Goal: Download file/media

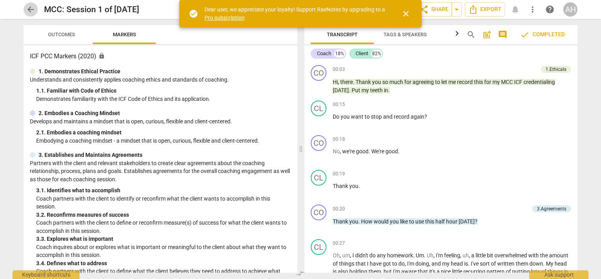
click at [30, 9] on span "arrow_back" at bounding box center [30, 9] width 9 height 9
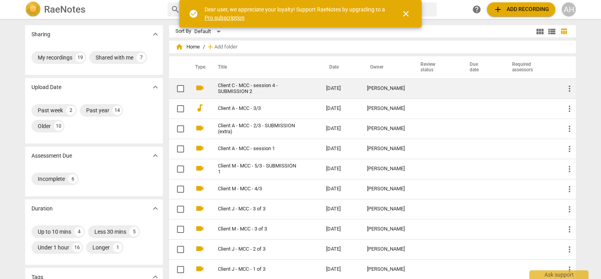
click at [237, 90] on link "Client C - MCC - session 4 - SUBMISSION 2" at bounding box center [258, 89] width 80 height 12
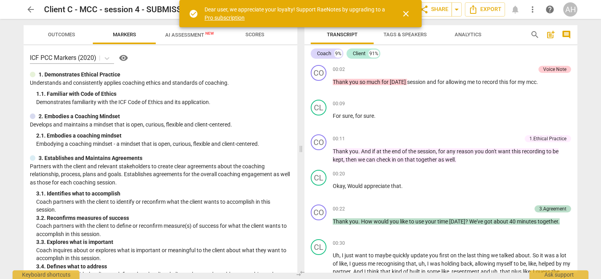
click at [405, 11] on span "close" at bounding box center [405, 13] width 9 height 9
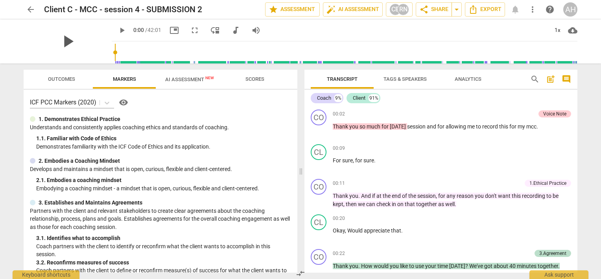
click at [80, 39] on div "play_arrow" at bounding box center [68, 41] width 88 height 44
click at [65, 38] on span "play_arrow" at bounding box center [67, 41] width 20 height 20
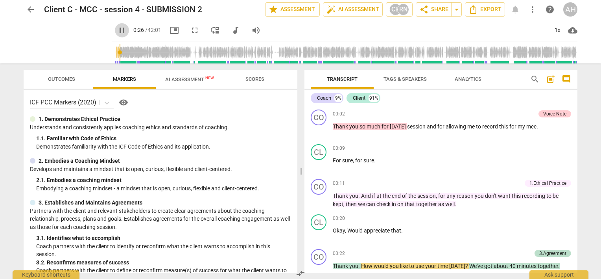
click at [117, 32] on span "pause" at bounding box center [121, 30] width 9 height 9
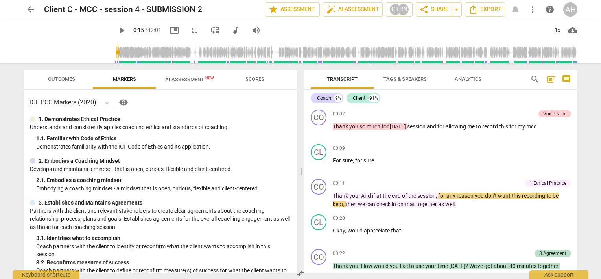
click at [115, 52] on input "range" at bounding box center [346, 52] width 463 height 25
click at [117, 30] on span "play_arrow" at bounding box center [121, 30] width 9 height 9
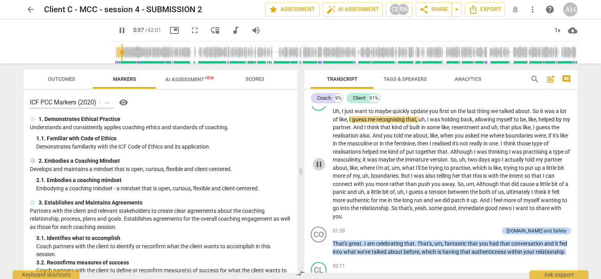
click at [321, 159] on span "pause" at bounding box center [318, 163] width 9 height 9
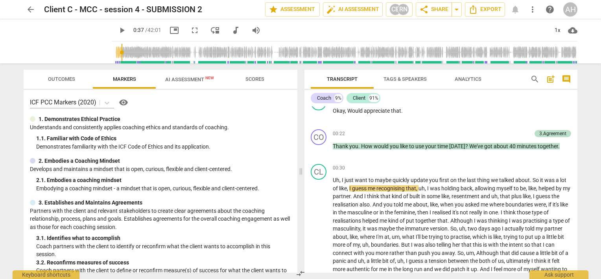
scroll to position [167, 0]
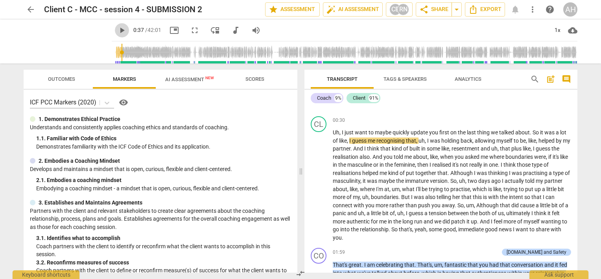
click at [117, 31] on span "play_arrow" at bounding box center [121, 30] width 9 height 9
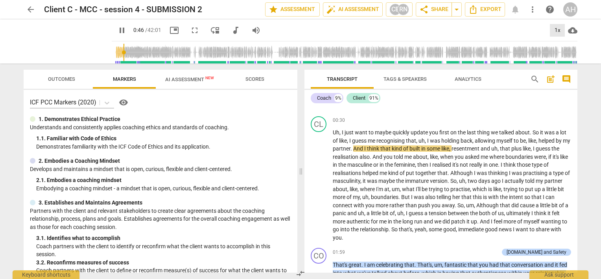
click at [556, 27] on div "1x" at bounding box center [557, 30] width 15 height 13
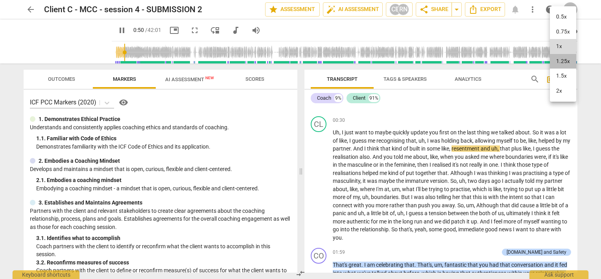
click at [563, 58] on li "1.25x" at bounding box center [563, 61] width 26 height 15
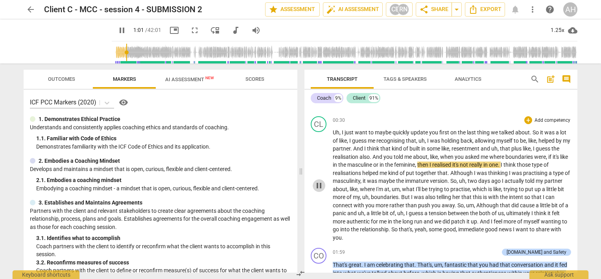
click at [318, 182] on span "pause" at bounding box center [318, 185] width 9 height 9
click at [413, 155] on span "me" at bounding box center [409, 156] width 9 height 6
click at [394, 153] on span "you" at bounding box center [389, 156] width 10 height 6
click at [318, 181] on span "play_arrow" at bounding box center [318, 185] width 9 height 9
click at [117, 29] on span "pause" at bounding box center [121, 30] width 9 height 9
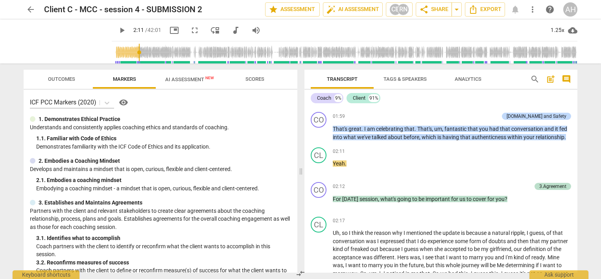
scroll to position [271, 0]
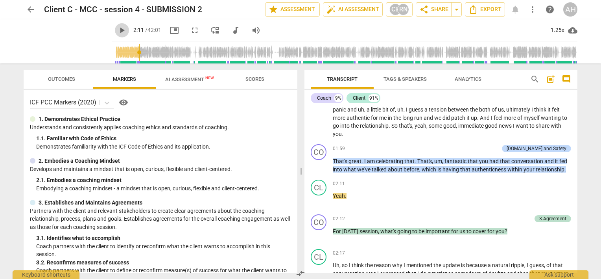
click at [117, 30] on span "play_arrow" at bounding box center [121, 30] width 9 height 9
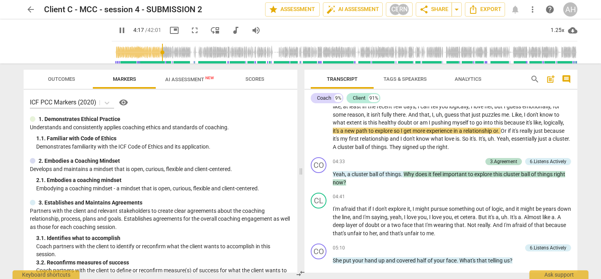
scroll to position [543, 0]
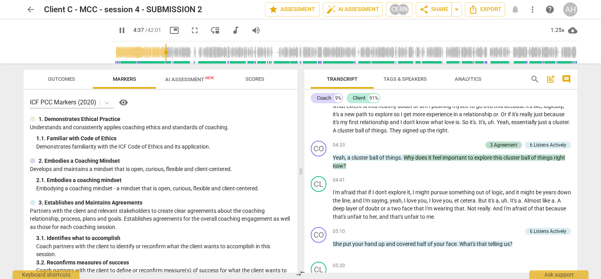
click at [403, 130] on span "They" at bounding box center [396, 130] width 13 height 6
drag, startPoint x: 161, startPoint y: 50, endPoint x: 157, endPoint y: 51, distance: 4.0
click at [157, 51] on input "range" at bounding box center [346, 52] width 463 height 25
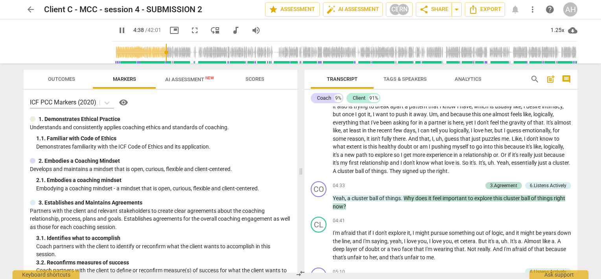
scroll to position [503, 0]
click at [527, 141] on span "don't" at bounding box center [533, 138] width 13 height 6
click at [403, 159] on span "I" at bounding box center [402, 162] width 3 height 6
click at [117, 30] on span "pause" at bounding box center [121, 30] width 9 height 9
click at [414, 145] on span "doubt" at bounding box center [406, 146] width 16 height 6
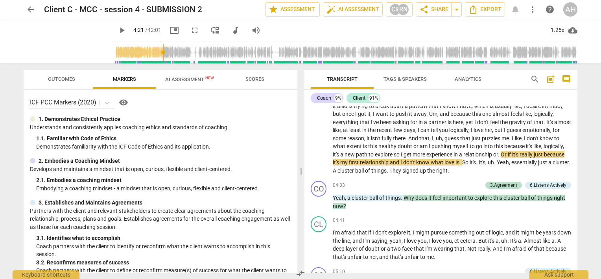
drag, startPoint x: 159, startPoint y: 52, endPoint x: 154, endPoint y: 51, distance: 4.9
click at [154, 51] on input "range" at bounding box center [346, 52] width 463 height 25
click at [117, 30] on span "play_arrow" at bounding box center [121, 30] width 9 height 9
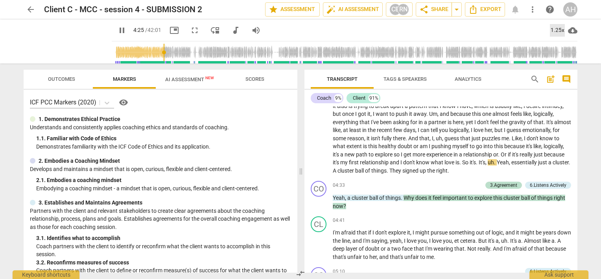
click at [554, 31] on div "1.25x" at bounding box center [557, 30] width 15 height 13
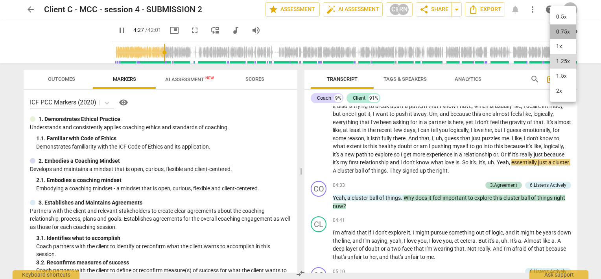
click at [557, 33] on li "0.75x" at bounding box center [563, 31] width 26 height 15
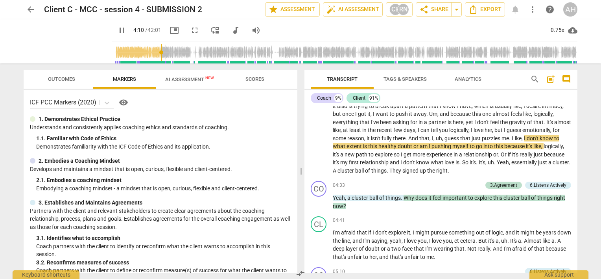
drag, startPoint x: 157, startPoint y: 52, endPoint x: 152, endPoint y: 52, distance: 5.1
click at [152, 52] on input "range" at bounding box center [346, 52] width 463 height 25
click at [568, 30] on span "cloud_download" at bounding box center [572, 30] width 9 height 9
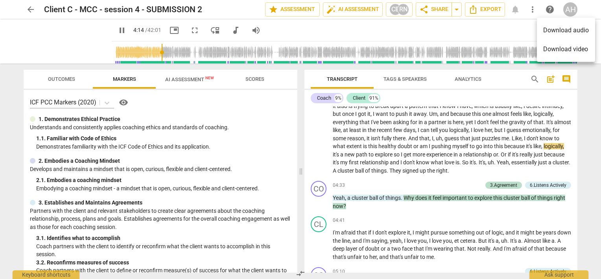
click at [507, 35] on div at bounding box center [300, 139] width 601 height 279
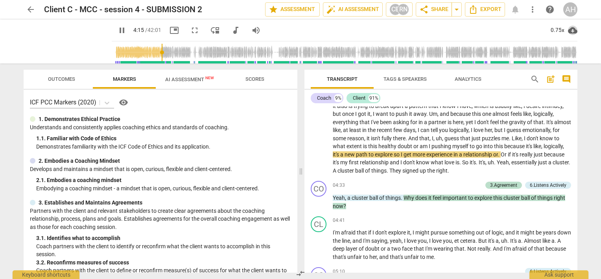
click at [573, 31] on span "cloud_download" at bounding box center [572, 30] width 9 height 9
click at [516, 31] on div at bounding box center [300, 139] width 601 height 279
click at [557, 30] on div "0.75x" at bounding box center [557, 30] width 15 height 13
click at [559, 47] on li "1x" at bounding box center [563, 46] width 26 height 15
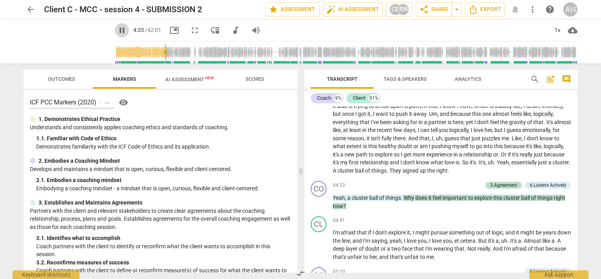
click at [117, 27] on span "pause" at bounding box center [121, 30] width 9 height 9
type input "274"
click at [448, 169] on span "right" at bounding box center [441, 170] width 11 height 6
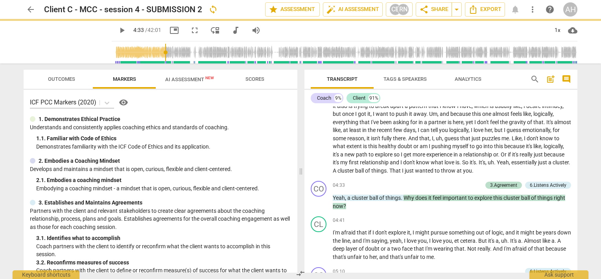
click at [340, 161] on span "it's" at bounding box center [336, 162] width 7 height 6
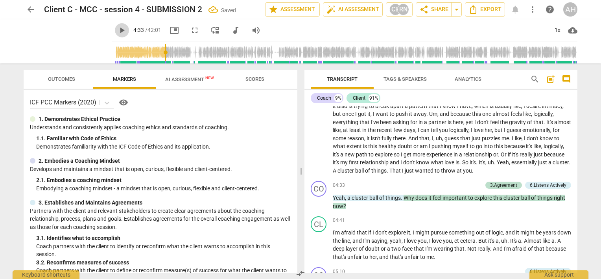
click at [117, 30] on span "play_arrow" at bounding box center [121, 30] width 9 height 9
click at [369, 155] on span "path" at bounding box center [362, 154] width 13 height 6
drag, startPoint x: 397, startPoint y: 155, endPoint x: 410, endPoint y: 154, distance: 12.6
click at [410, 154] on p "Uh , so I think the reason why I mentioned the update is because a natural ripp…" at bounding box center [452, 101] width 238 height 145
click at [117, 28] on span "pause" at bounding box center [121, 30] width 9 height 9
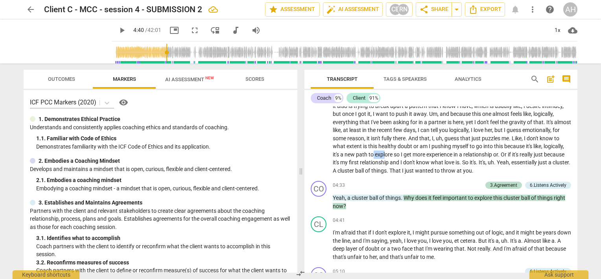
drag, startPoint x: 406, startPoint y: 153, endPoint x: 418, endPoint y: 153, distance: 12.6
click at [418, 153] on p "Uh , so I think the reason why I mentioned the update is because a natural ripp…" at bounding box center [452, 101] width 238 height 145
click at [394, 153] on span "explore" at bounding box center [384, 154] width 19 height 6
click at [154, 51] on input "range" at bounding box center [346, 52] width 463 height 25
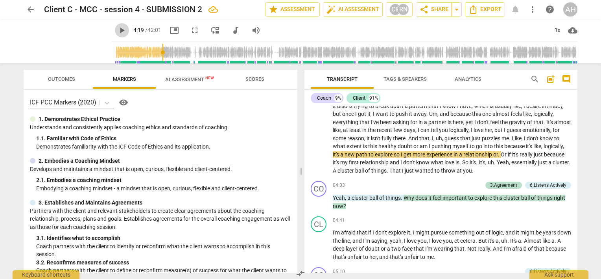
click at [117, 28] on span "play_arrow" at bounding box center [121, 30] width 9 height 9
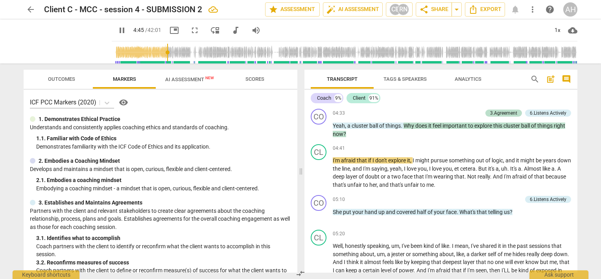
scroll to position [598, 0]
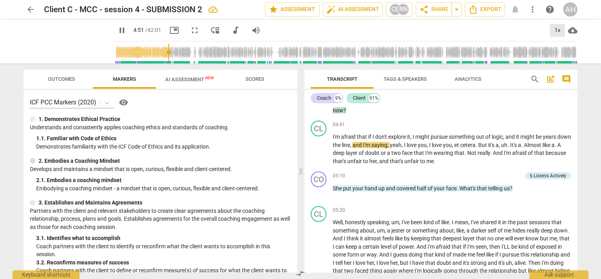
click at [554, 30] on div "1x" at bounding box center [557, 30] width 15 height 13
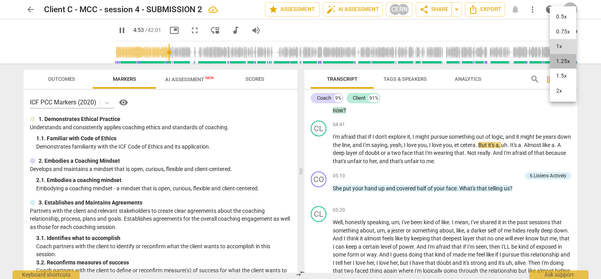
click at [559, 61] on li "1.25x" at bounding box center [563, 61] width 26 height 15
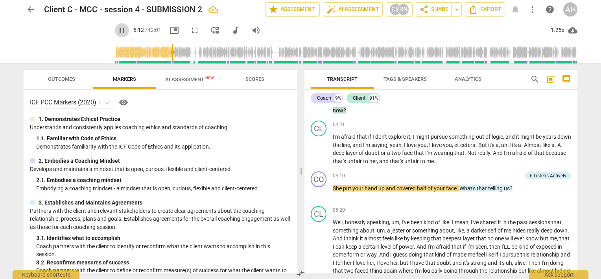
click at [117, 30] on span "pause" at bounding box center [121, 30] width 9 height 9
type input "313"
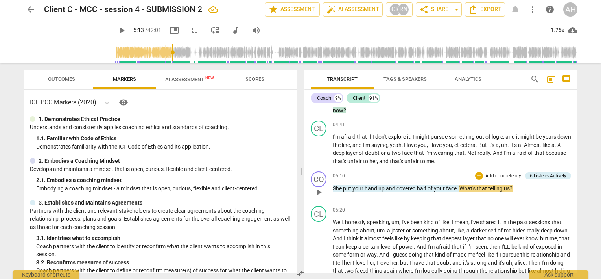
click at [349, 188] on span "put" at bounding box center [347, 188] width 9 height 6
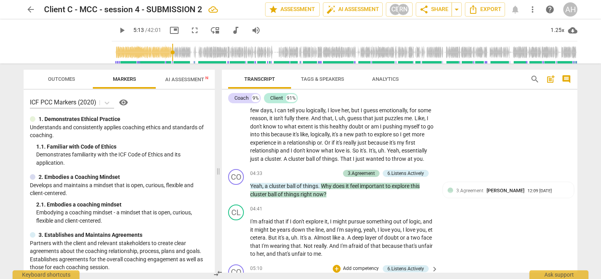
scroll to position [830, 0]
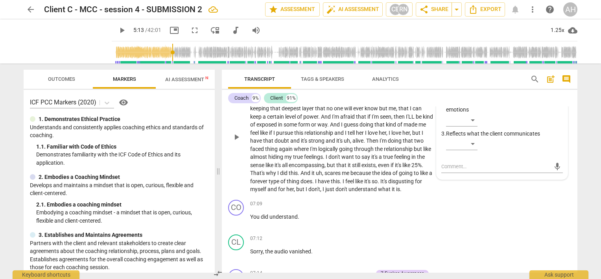
click at [573, 133] on div "CL play_arrow pause 05:20 + Add competency keyboard_arrow_right Well , honestly…" at bounding box center [400, 130] width 356 height 132
click at [339, 152] on span "logically" at bounding box center [328, 149] width 21 height 6
click at [275, 168] on span "like" at bounding box center [270, 165] width 9 height 6
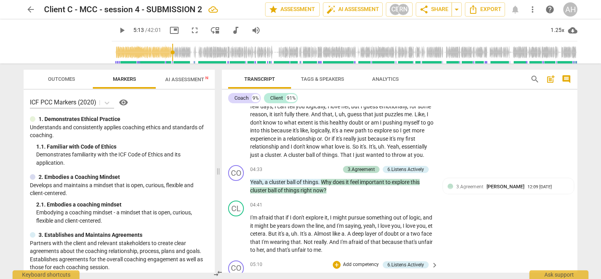
scroll to position [658, 0]
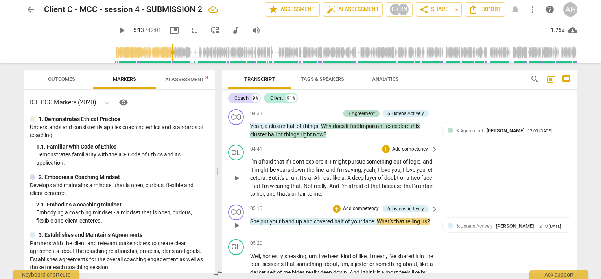
click at [417, 173] on span "you" at bounding box center [421, 169] width 9 height 6
click at [258, 224] on span "She" at bounding box center [255, 221] width 10 height 6
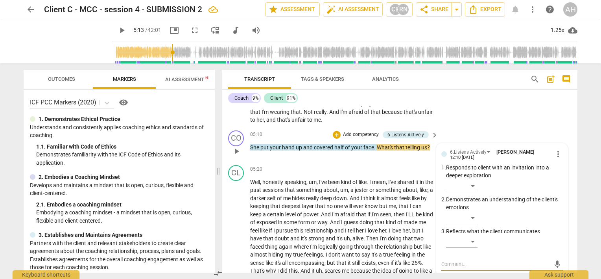
scroll to position [713, 0]
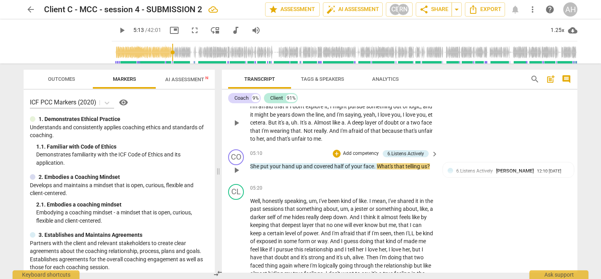
click at [301, 134] on span "that" at bounding box center [296, 131] width 10 height 6
click at [117, 31] on span "play_arrow" at bounding box center [121, 30] width 9 height 9
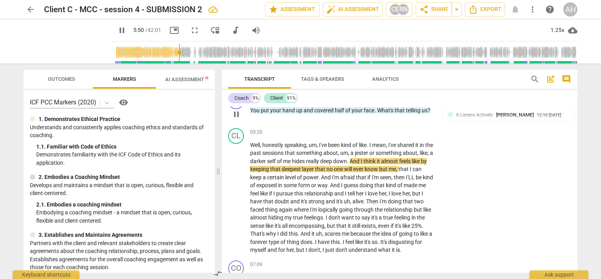
scroll to position [797, 0]
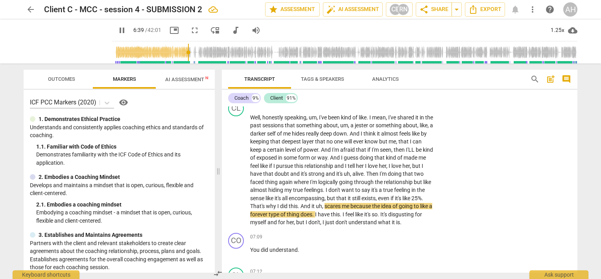
click at [181, 53] on input "range" at bounding box center [346, 52] width 463 height 25
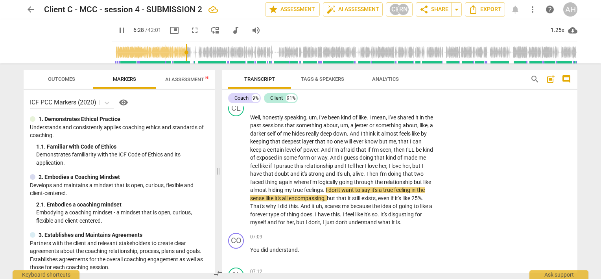
click at [178, 53] on input "range" at bounding box center [346, 52] width 463 height 25
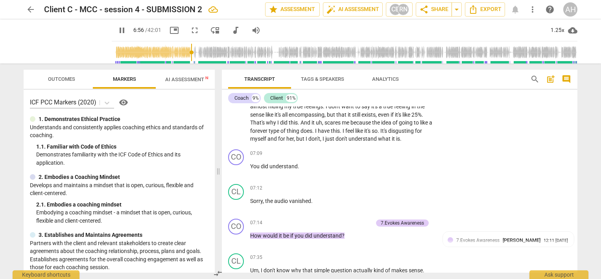
scroll to position [889, 0]
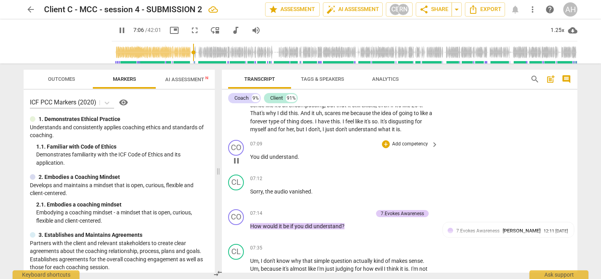
click at [259, 160] on span "You" at bounding box center [255, 156] width 11 height 6
click at [254, 160] on span "You" at bounding box center [255, 156] width 11 height 6
type input "433"
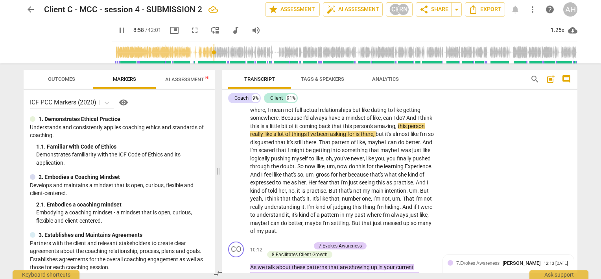
scroll to position [1093, 0]
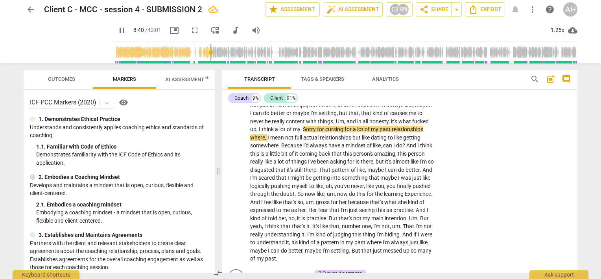
drag, startPoint x: 207, startPoint y: 52, endPoint x: 203, endPoint y: 52, distance: 4.7
click at [203, 52] on input "range" at bounding box center [346, 52] width 463 height 25
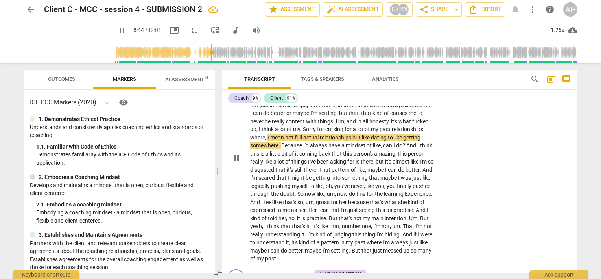
click at [396, 148] on span "do" at bounding box center [399, 145] width 6 height 6
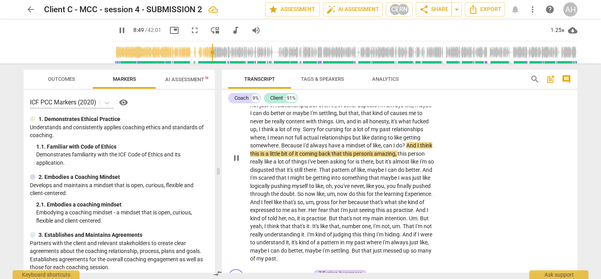
click at [396, 148] on span "do" at bounding box center [399, 145] width 6 height 6
type input "530"
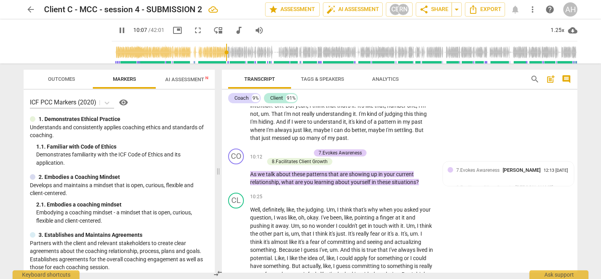
scroll to position [1214, 0]
click at [349, 141] on span "." at bounding box center [349, 138] width 2 height 6
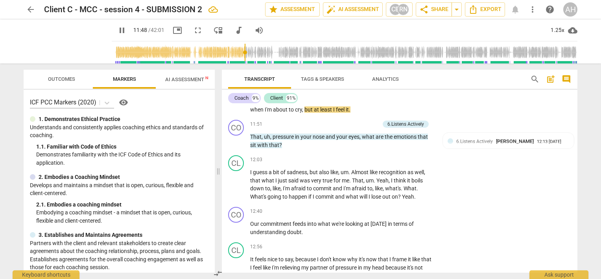
scroll to position [1420, 0]
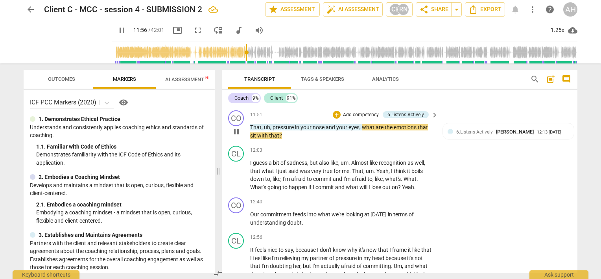
click at [271, 130] on span "," at bounding box center [271, 127] width 2 height 6
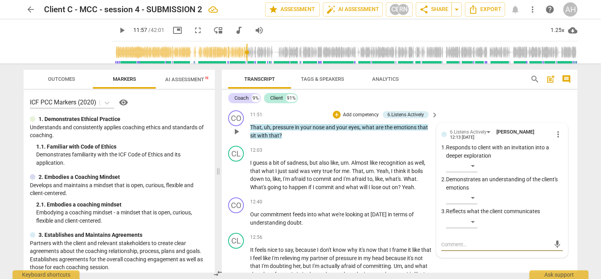
scroll to position [1425, 0]
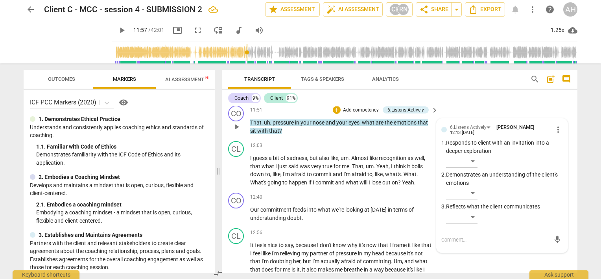
click at [271, 126] on span "," at bounding box center [271, 122] width 2 height 6
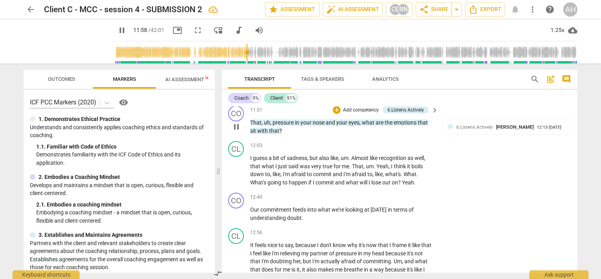
type input "719"
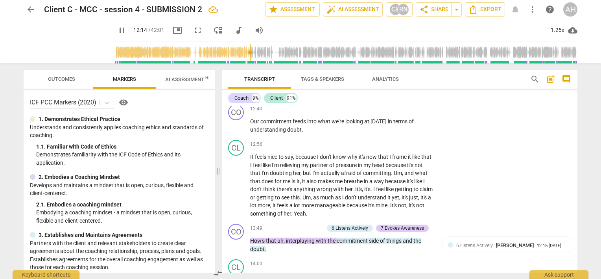
scroll to position [1494, 0]
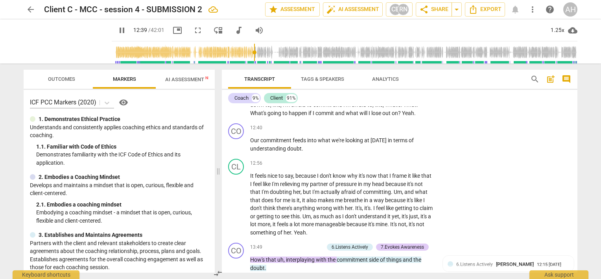
click at [247, 52] on input "range" at bounding box center [346, 52] width 463 height 25
drag, startPoint x: 249, startPoint y: 52, endPoint x: 243, endPoint y: 52, distance: 5.9
click at [243, 52] on input "range" at bounding box center [346, 52] width 463 height 25
click at [237, 149] on span "pause" at bounding box center [236, 144] width 9 height 9
type input "757"
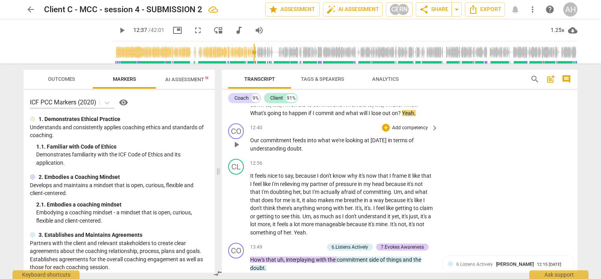
click at [258, 143] on span "Our" at bounding box center [255, 140] width 10 height 6
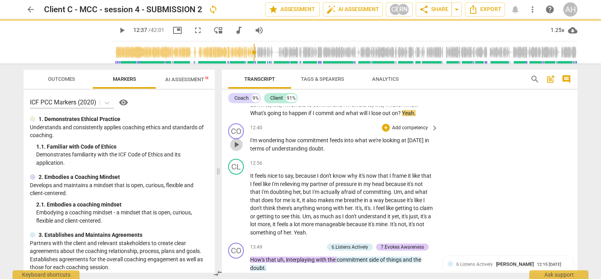
click at [237, 149] on span "play_arrow" at bounding box center [236, 144] width 9 height 9
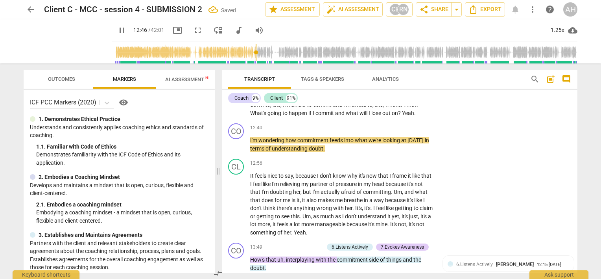
click at [262, 117] on p "I guess a bit of sadness , but also like , um . Almost like recognition as well…" at bounding box center [342, 101] width 184 height 32
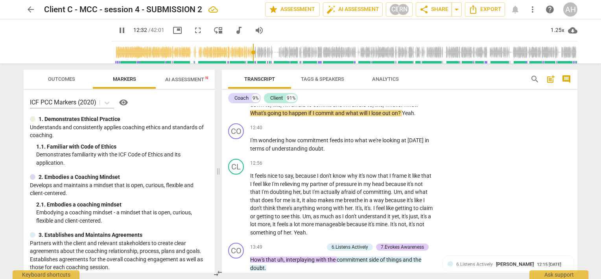
click at [246, 51] on input "range" at bounding box center [346, 52] width 463 height 25
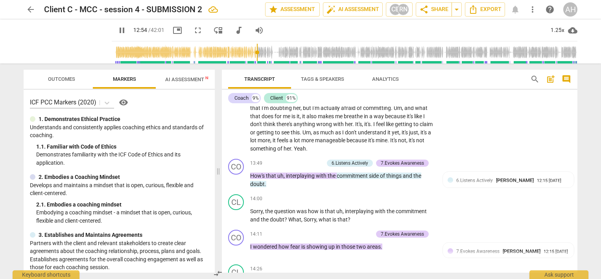
scroll to position [1587, 0]
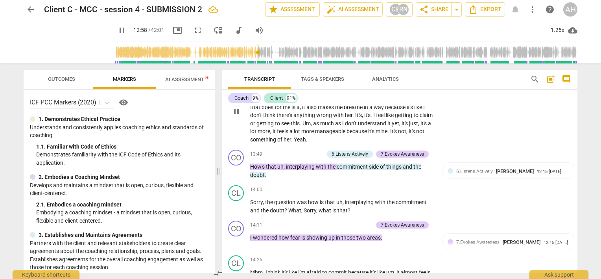
click at [248, 111] on div "play_arrow pause" at bounding box center [240, 110] width 20 height 59
click at [251, 86] on span "It" at bounding box center [252, 82] width 5 height 6
type input "784"
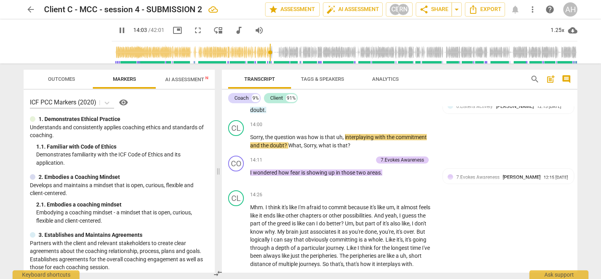
scroll to position [1661, 0]
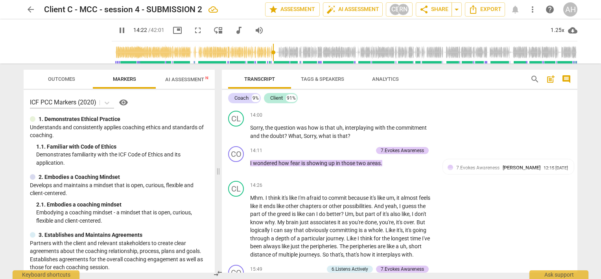
drag, startPoint x: 578, startPoint y: 165, endPoint x: 578, endPoint y: 170, distance: 5.1
click at [578, 170] on div "Transcript Tags & Speakers Analytics search post_add comment Coach 9% Client 91…" at bounding box center [401, 170] width 365 height 215
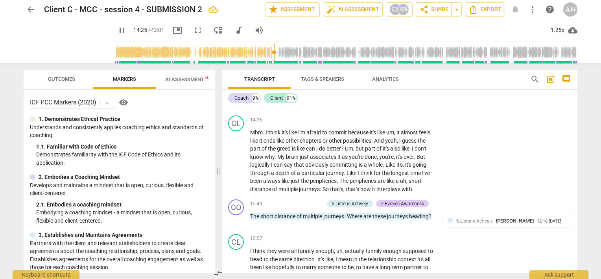
scroll to position [1736, 0]
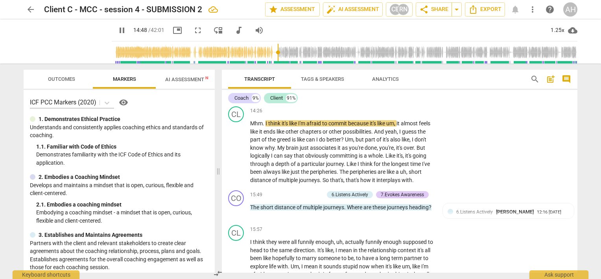
click at [272, 54] on input "range" at bounding box center [346, 52] width 463 height 25
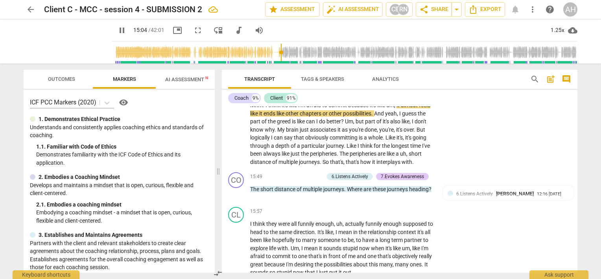
scroll to position [1764, 0]
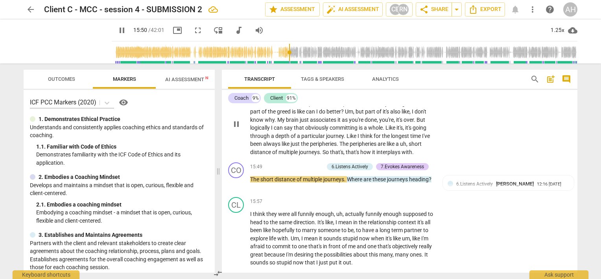
click at [412, 155] on span "with" at bounding box center [407, 152] width 11 height 6
type input "954"
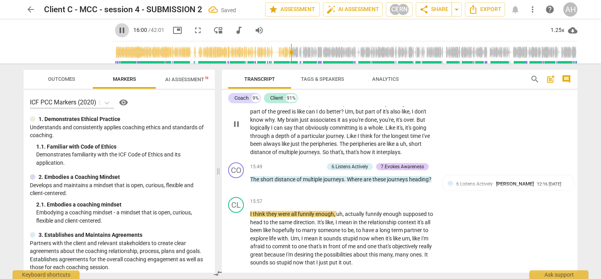
click at [117, 31] on span "pause" at bounding box center [121, 30] width 9 height 9
drag, startPoint x: 287, startPoint y: 52, endPoint x: 282, endPoint y: 52, distance: 4.7
click at [282, 52] on input "range" at bounding box center [346, 52] width 463 height 25
click at [117, 30] on span "play_arrow" at bounding box center [121, 30] width 9 height 9
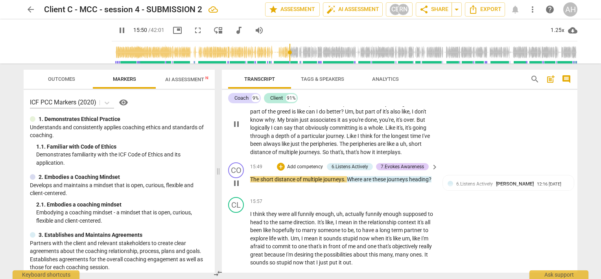
click at [259, 182] on span "The" at bounding box center [255, 179] width 10 height 6
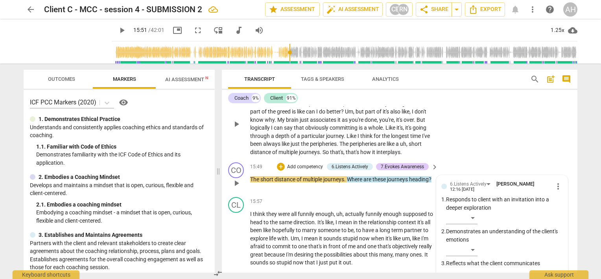
scroll to position [1900, 0]
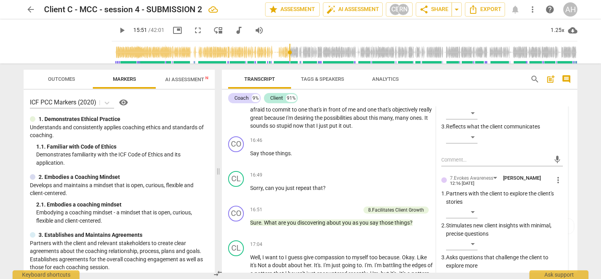
click at [264, 121] on span "great" at bounding box center [257, 118] width 14 height 6
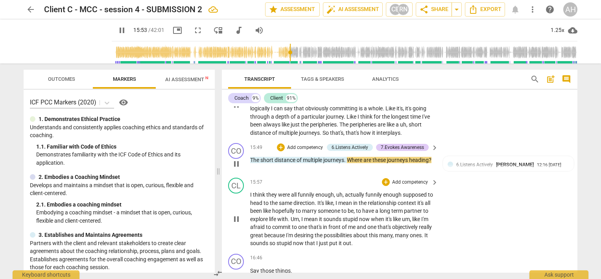
scroll to position [1779, 0]
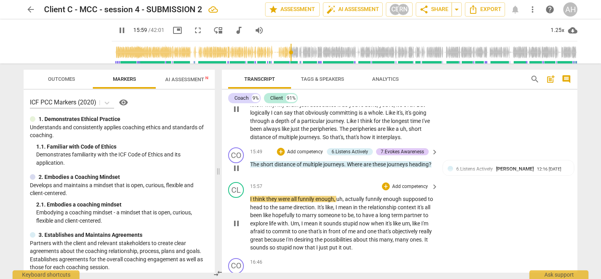
type input "959"
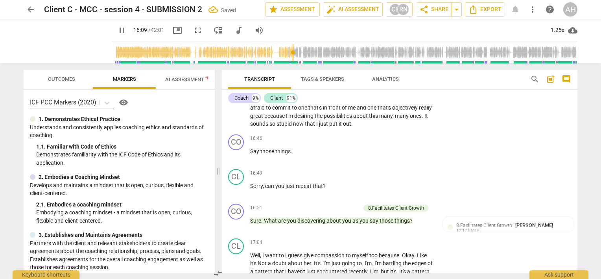
scroll to position [1884, 0]
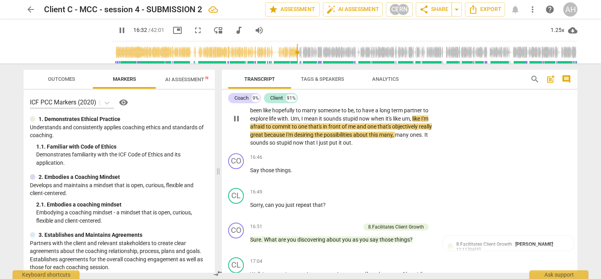
click at [292, 51] on input "range" at bounding box center [346, 52] width 463 height 25
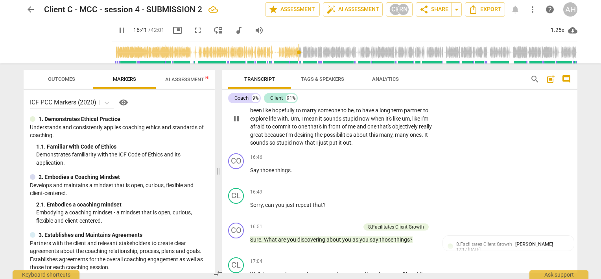
click at [351, 146] on span "out" at bounding box center [347, 142] width 8 height 6
type input "1003"
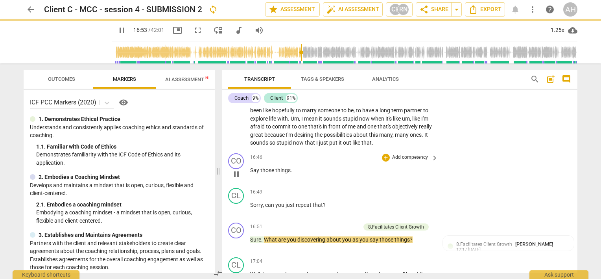
click at [253, 173] on span "Say" at bounding box center [255, 170] width 10 height 6
type input "1015"
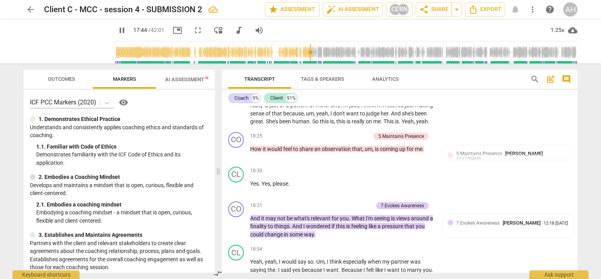
scroll to position [2135, 0]
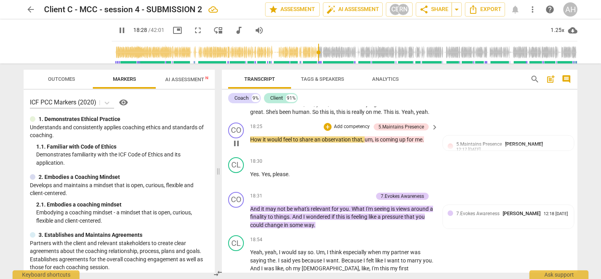
click at [254, 142] on span "How" at bounding box center [256, 139] width 13 height 6
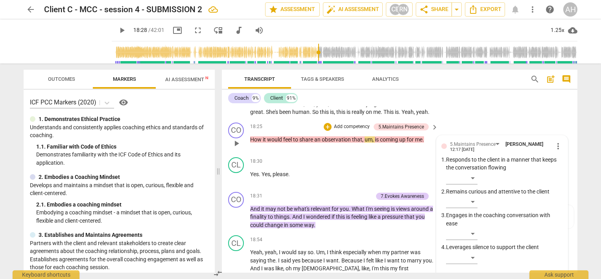
scroll to position [2262, 0]
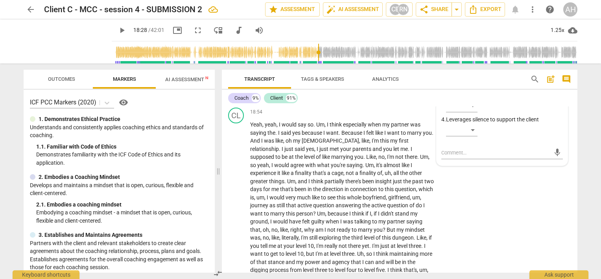
click at [298, 92] on span "And" at bounding box center [297, 89] width 11 height 6
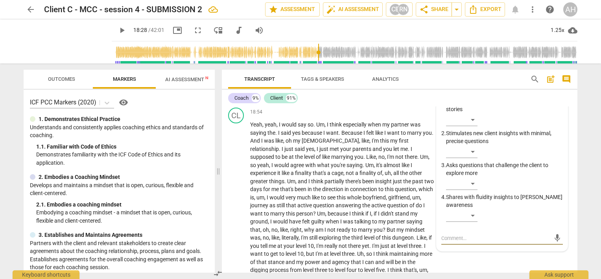
scroll to position [2267, 0]
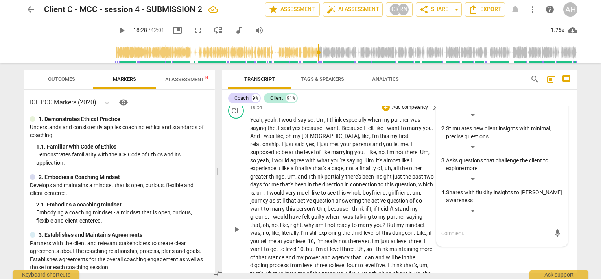
click at [285, 131] on span "said" at bounding box center [286, 128] width 11 height 6
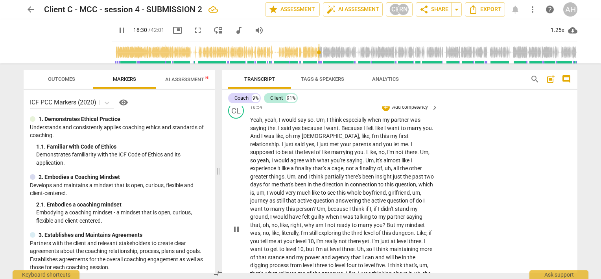
scroll to position [2155, 0]
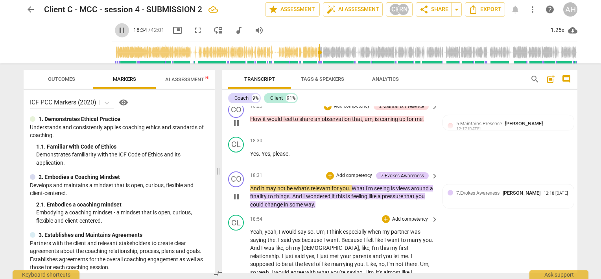
click at [117, 33] on span "pause" at bounding box center [121, 30] width 9 height 9
type input "1115"
click at [268, 96] on p "Well , I want to I guess give compassion to myself too because . Okay . Like it…" at bounding box center [342, 47] width 184 height 97
click at [117, 32] on span "play_arrow" at bounding box center [121, 30] width 9 height 9
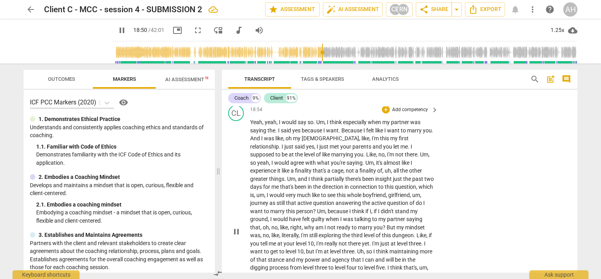
scroll to position [2284, 0]
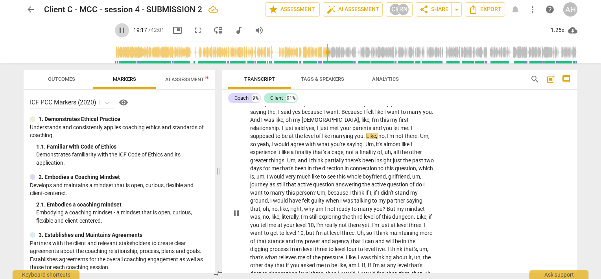
click at [117, 29] on span "pause" at bounding box center [121, 30] width 9 height 9
type input "1158"
click at [380, 123] on span "this" at bounding box center [385, 119] width 10 height 6
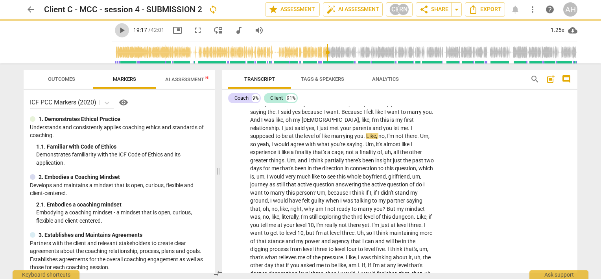
click at [117, 29] on span "play_arrow" at bounding box center [121, 30] width 9 height 9
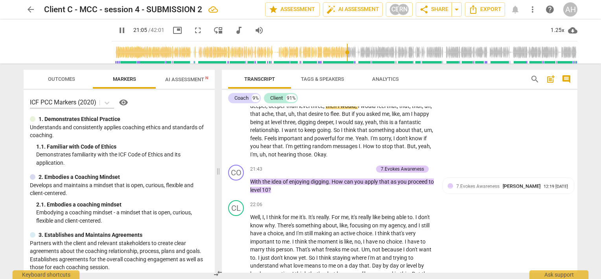
scroll to position [2461, 0]
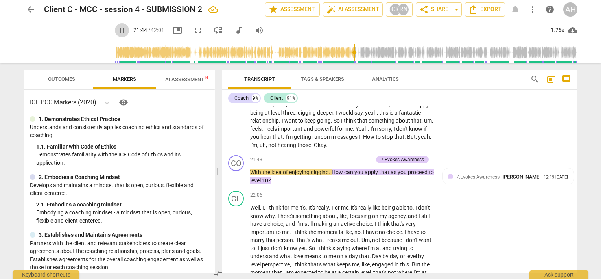
click at [117, 29] on span "pause" at bounding box center [121, 30] width 9 height 9
type input "1305"
click at [336, 140] on span "messages" at bounding box center [346, 136] width 26 height 6
click at [257, 148] on span "I'm" at bounding box center [253, 145] width 7 height 6
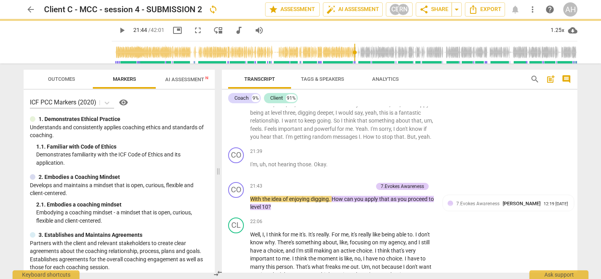
scroll to position [2487, 0]
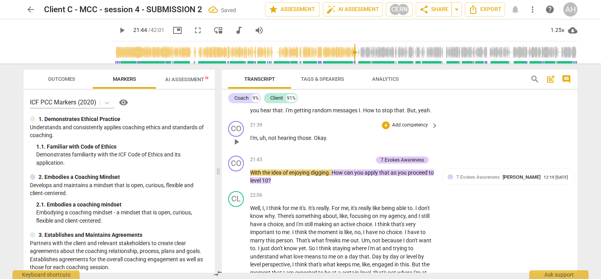
click at [314, 141] on span "Okay" at bounding box center [320, 138] width 12 height 6
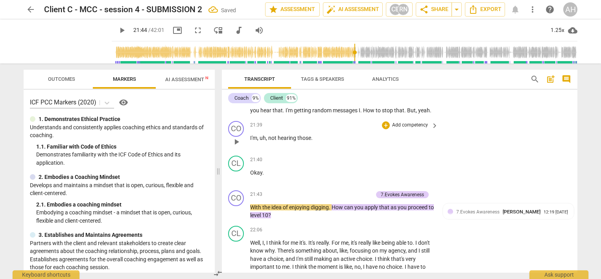
click at [269, 141] on span "not" at bounding box center [272, 138] width 9 height 6
click at [117, 29] on span "play_arrow" at bounding box center [121, 30] width 9 height 9
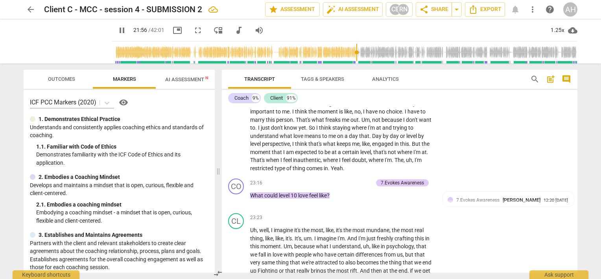
scroll to position [2642, 0]
click at [302, 198] on span "love" at bounding box center [303, 195] width 11 height 6
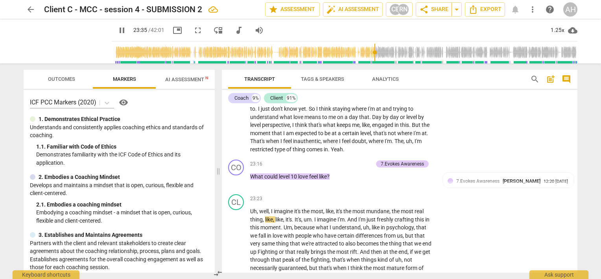
scroll to position [2605, 0]
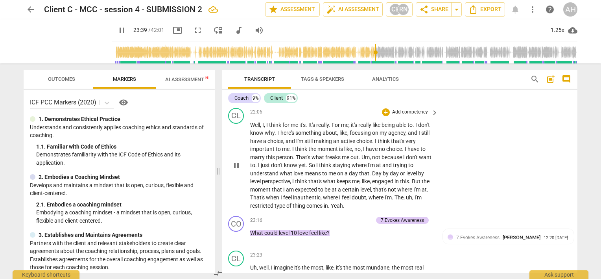
click at [299, 210] on p "Well , I , I think for me it's . It's really . For me , it's really like being …" at bounding box center [342, 165] width 184 height 89
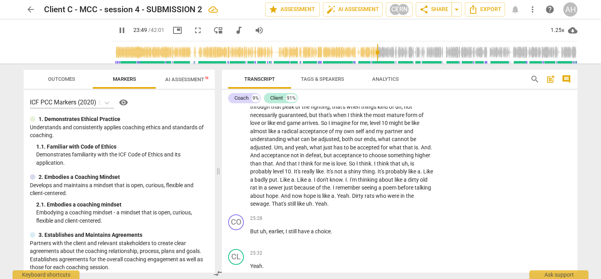
type input "1430"
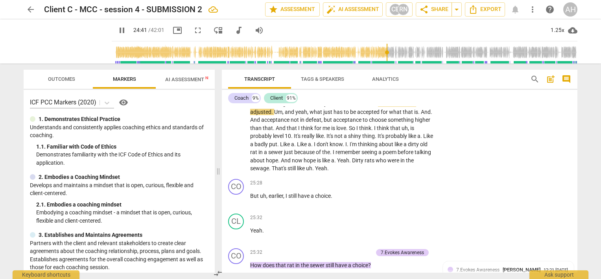
scroll to position [2849, 0]
click at [115, 25] on button "pause" at bounding box center [122, 30] width 14 height 14
type input "1534"
click at [265, 198] on span "uh" at bounding box center [263, 195] width 6 height 6
drag, startPoint x: 575, startPoint y: 203, endPoint x: 575, endPoint y: 208, distance: 4.8
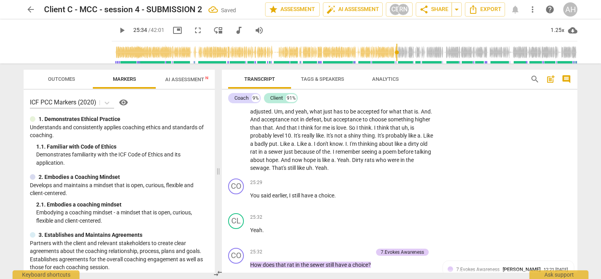
click at [575, 208] on div "CO play_arrow pause 00:02 + Add competency Voice Note keyboard_arrow_right Than…" at bounding box center [400, 189] width 356 height 166
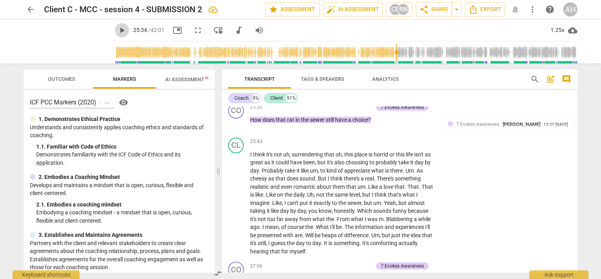
click at [117, 30] on span "play_arrow" at bounding box center [121, 30] width 9 height 9
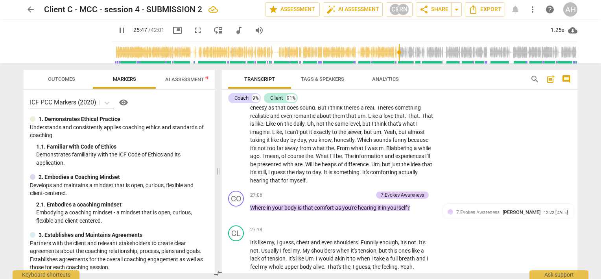
scroll to position [3065, 0]
click at [117, 29] on span "pause" at bounding box center [121, 30] width 9 height 9
click at [117, 29] on span "play_arrow" at bounding box center [121, 30] width 9 height 9
click at [117, 29] on span "pause" at bounding box center [121, 30] width 9 height 9
type input "1615"
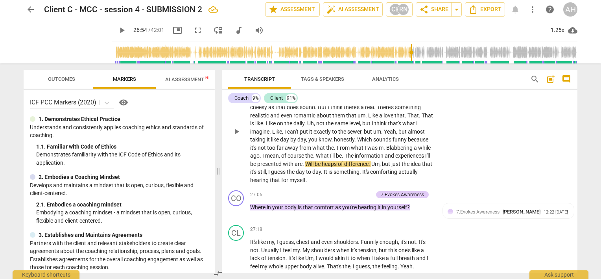
click at [387, 151] on span "Blabbering" at bounding box center [400, 147] width 28 height 6
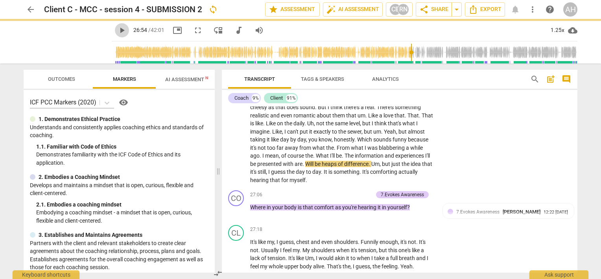
click at [117, 29] on span "play_arrow" at bounding box center [121, 30] width 9 height 9
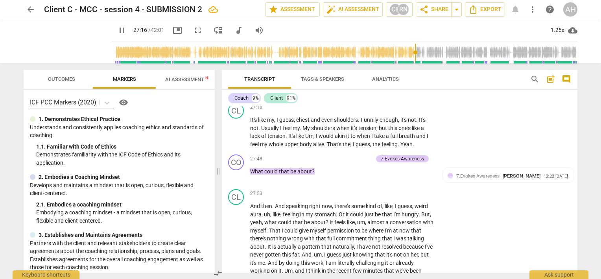
scroll to position [3206, 0]
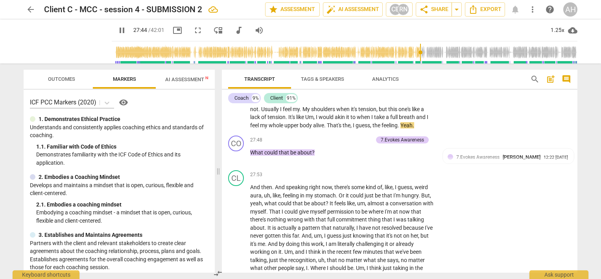
drag, startPoint x: 422, startPoint y: 52, endPoint x: 417, endPoint y: 52, distance: 5.5
click at [417, 52] on input "range" at bounding box center [346, 52] width 463 height 25
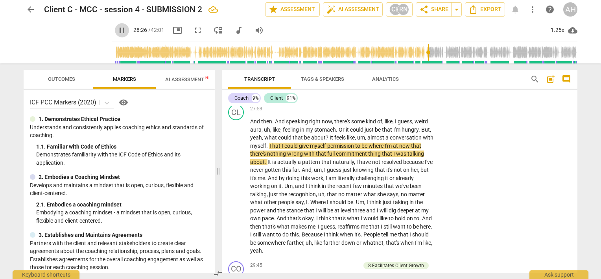
click at [117, 32] on span "pause" at bounding box center [121, 30] width 9 height 9
click at [117, 32] on span "play_arrow" at bounding box center [121, 30] width 9 height 9
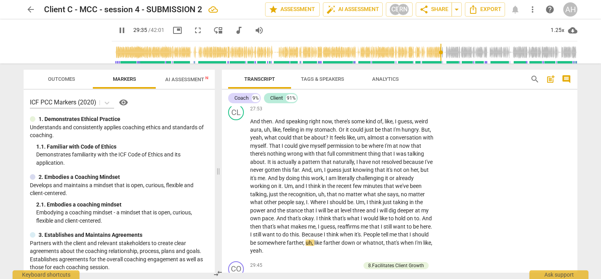
scroll to position [3438, 0]
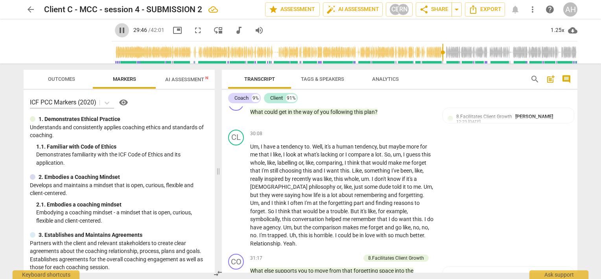
click at [117, 30] on span "pause" at bounding box center [121, 30] width 9 height 9
type input "1787"
click at [262, 87] on span "yeah" at bounding box center [256, 84] width 12 height 6
click at [117, 32] on span "play_arrow" at bounding box center [121, 30] width 9 height 9
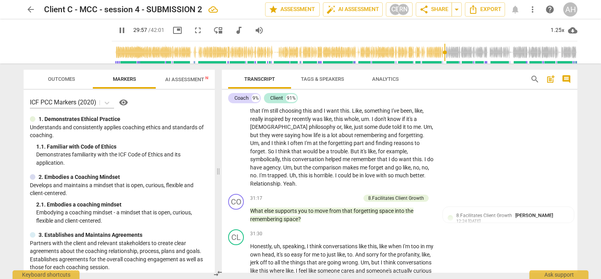
scroll to position [3507, 0]
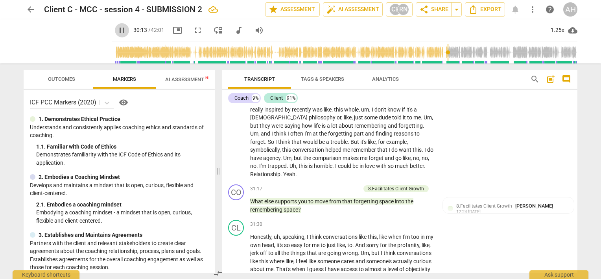
click at [117, 28] on span "pause" at bounding box center [121, 30] width 9 height 9
type input "1814"
click at [253, 80] on span "Um" at bounding box center [254, 77] width 8 height 6
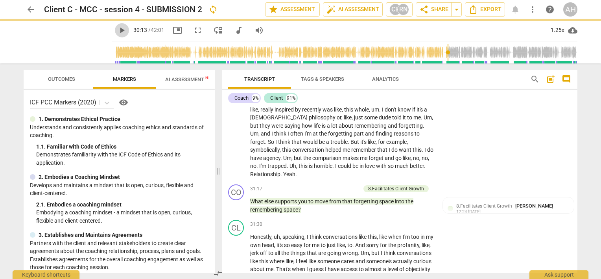
click at [117, 30] on span "play_arrow" at bounding box center [121, 30] width 9 height 9
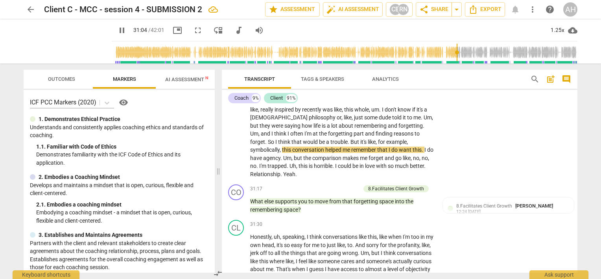
click at [455, 52] on input "range" at bounding box center [346, 52] width 463 height 25
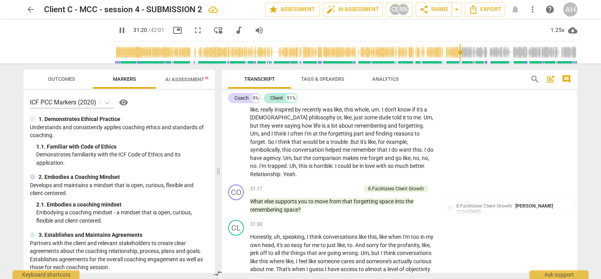
click at [117, 29] on span "pause" at bounding box center [121, 30] width 9 height 9
click at [455, 53] on input "range" at bounding box center [346, 52] width 463 height 25
click at [117, 31] on span "play_arrow" at bounding box center [121, 30] width 9 height 9
click at [117, 31] on span "pause" at bounding box center [121, 30] width 9 height 9
type input "1875"
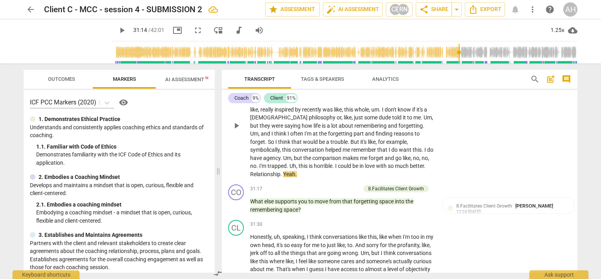
click at [253, 177] on span "Relationship" at bounding box center [265, 174] width 30 height 6
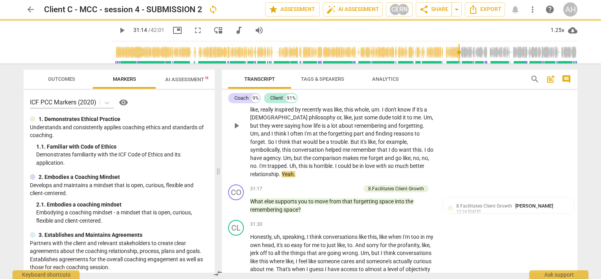
click at [388, 169] on span "so" at bounding box center [391, 166] width 7 height 6
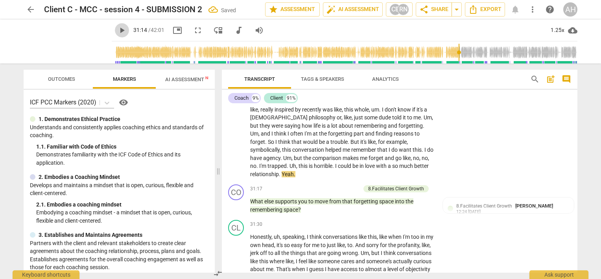
click at [117, 31] on span "play_arrow" at bounding box center [121, 30] width 9 height 9
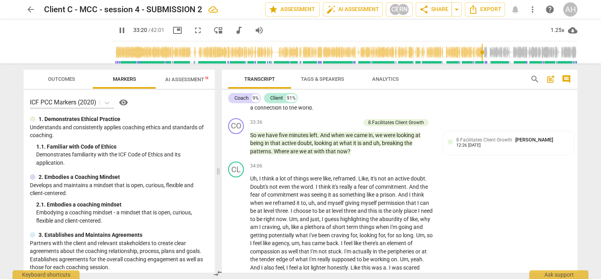
scroll to position [3846, 0]
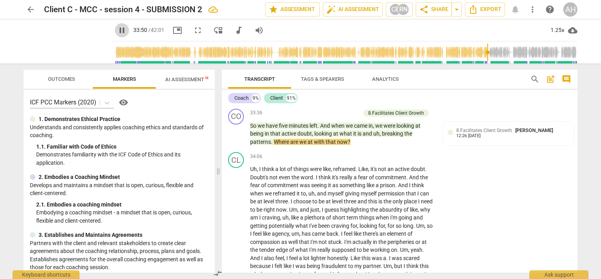
click at [117, 28] on span "pause" at bounding box center [121, 30] width 9 height 9
type input "2032"
click at [381, 137] on span "," at bounding box center [381, 133] width 2 height 6
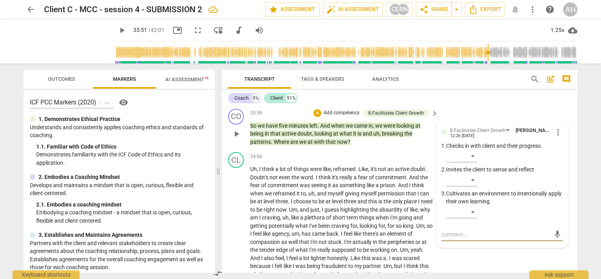
scroll to position [3932, 0]
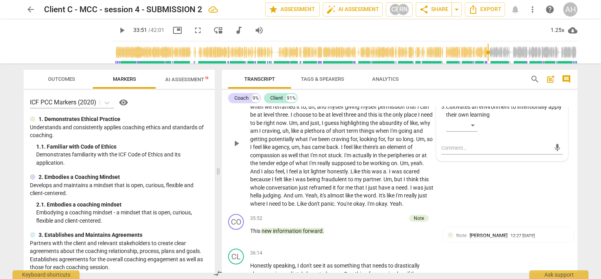
click at [370, 126] on span "highlighting" at bounding box center [355, 123] width 30 height 6
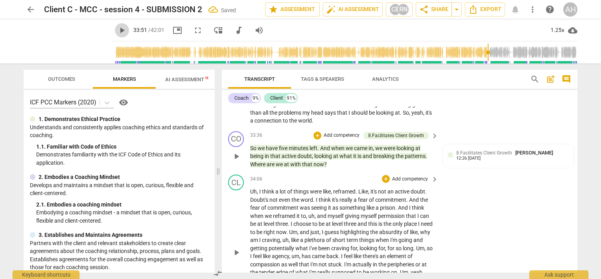
click at [117, 31] on span "play_arrow" at bounding box center [121, 30] width 9 height 9
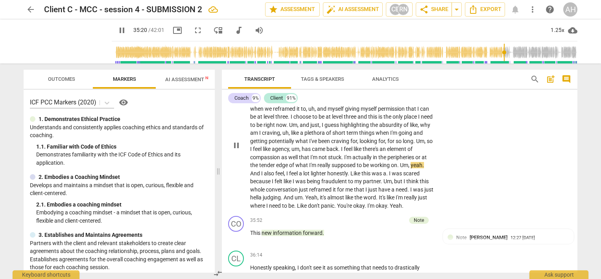
scroll to position [4043, 0]
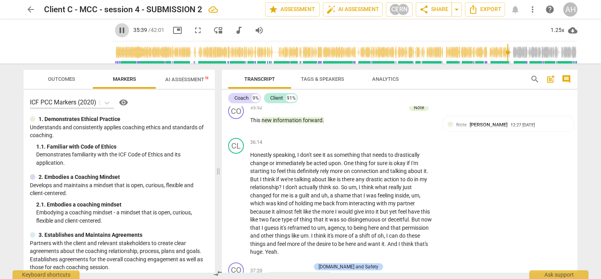
click at [117, 30] on span "pause" at bounding box center [121, 30] width 9 height 9
click at [117, 30] on span "play_arrow" at bounding box center [121, 30] width 9 height 9
click at [117, 31] on span "pause" at bounding box center [121, 30] width 9 height 9
type input "2161"
click at [253, 123] on span "This" at bounding box center [255, 120] width 11 height 6
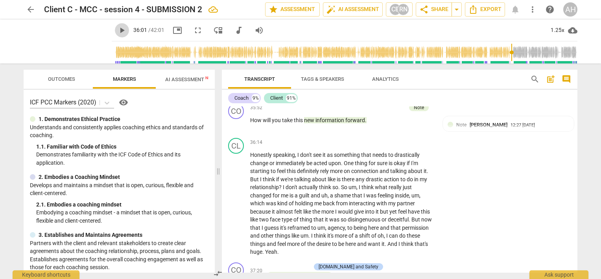
click at [117, 31] on span "play_arrow" at bounding box center [121, 30] width 9 height 9
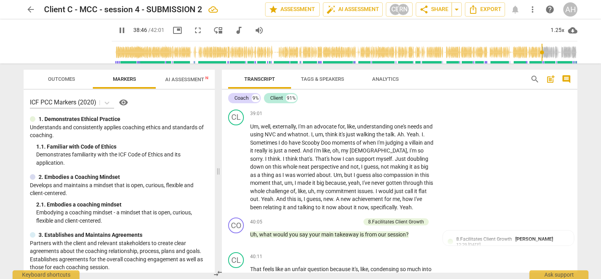
scroll to position [4419, 0]
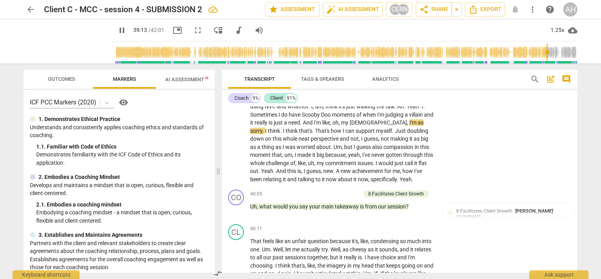
click at [548, 52] on input "range" at bounding box center [346, 52] width 463 height 25
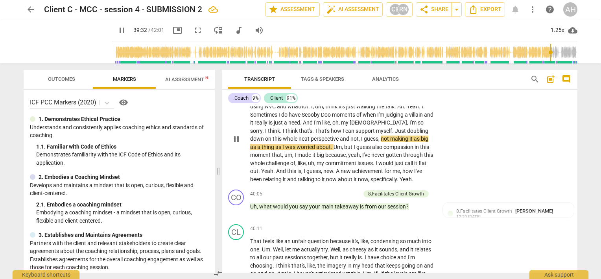
click at [299, 142] on span "neat" at bounding box center [305, 138] width 12 height 6
type input "2374"
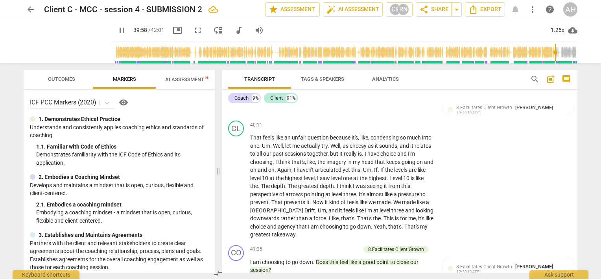
scroll to position [4513, 0]
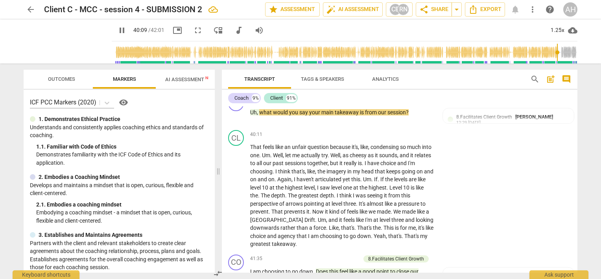
click at [117, 30] on span "pause" at bounding box center [121, 30] width 9 height 9
type input "2410"
click at [261, 115] on span "what" at bounding box center [266, 112] width 14 height 6
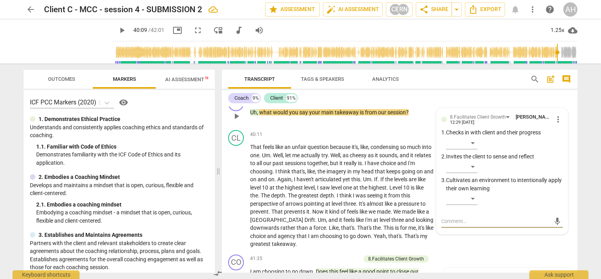
scroll to position [4515, 0]
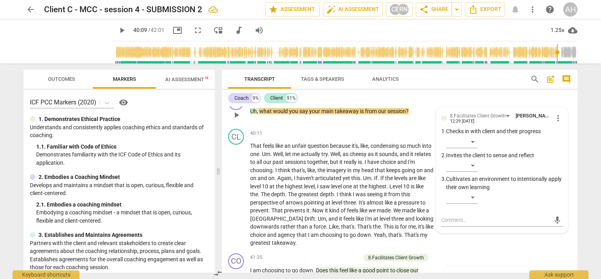
click at [257, 114] on span "," at bounding box center [258, 111] width 2 height 6
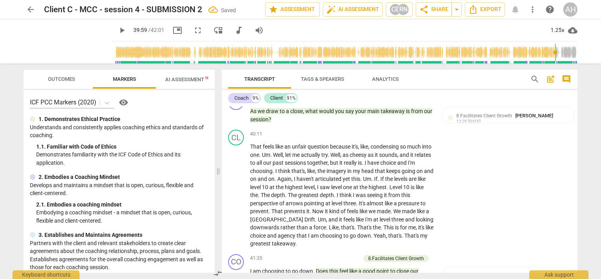
click at [554, 50] on input "range" at bounding box center [346, 52] width 463 height 25
click at [117, 30] on span "play_arrow" at bounding box center [121, 30] width 9 height 9
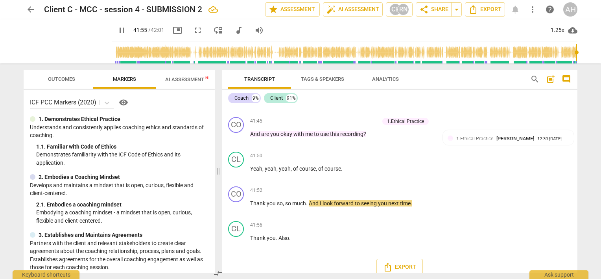
scroll to position [4740, 0]
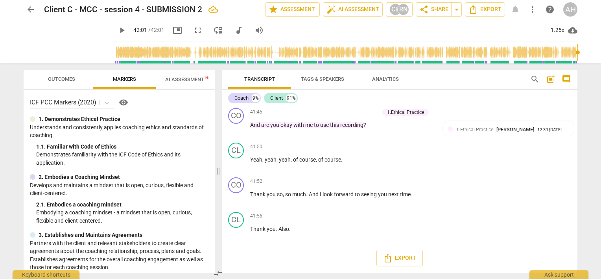
drag, startPoint x: 578, startPoint y: 51, endPoint x: 566, endPoint y: 51, distance: 11.4
click at [566, 51] on div at bounding box center [346, 52] width 463 height 22
click at [570, 53] on input "range" at bounding box center [346, 52] width 463 height 25
click at [117, 30] on span "play_arrow" at bounding box center [121, 30] width 9 height 9
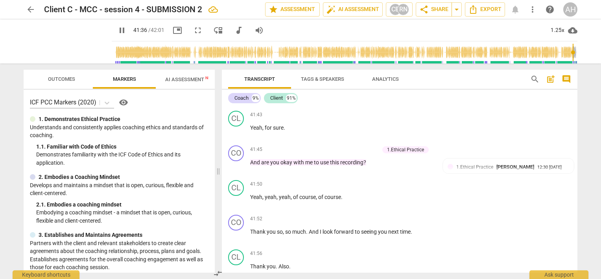
scroll to position [4712, 0]
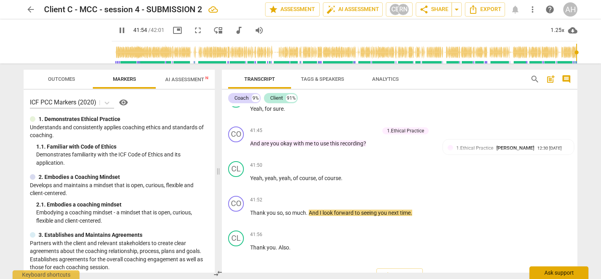
drag, startPoint x: 574, startPoint y: 266, endPoint x: 577, endPoint y: 274, distance: 8.0
click at [577, 0] on div "arrow_back Client C - MCC - session 4 - SUBMISSION 2 edit star Assessment auto_…" at bounding box center [300, 0] width 601 height 0
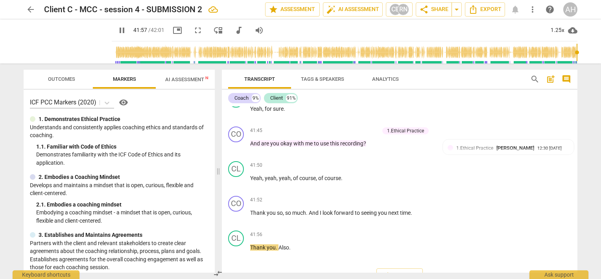
scroll to position [4778, 0]
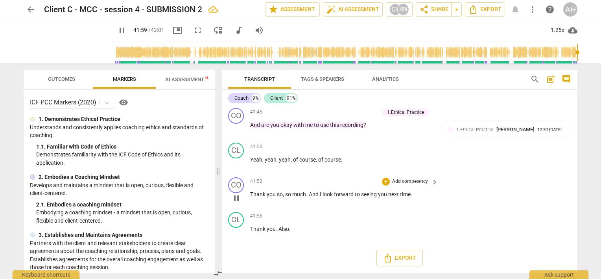
click at [251, 194] on span "Thank" at bounding box center [258, 194] width 17 height 6
type input "2520"
click at [489, 9] on span "Export" at bounding box center [485, 9] width 33 height 9
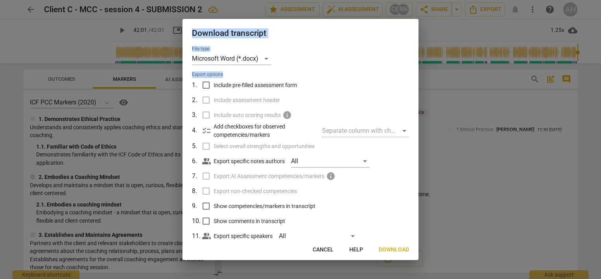
drag, startPoint x: 416, startPoint y: 94, endPoint x: 420, endPoint y: 100, distance: 7.4
click at [420, 100] on div "Download transcript File type Microsoft Word (*.docx) Export options 1 . Includ…" at bounding box center [300, 139] width 601 height 279
drag, startPoint x: 420, startPoint y: 100, endPoint x: 372, endPoint y: 57, distance: 64.6
click at [372, 57] on div "File type Microsoft Word (*.docx) Export options 1 . Include pre-filled assessm…" at bounding box center [301, 143] width 236 height 194
click at [323, 31] on h2 "Download transcript" at bounding box center [300, 33] width 217 height 10
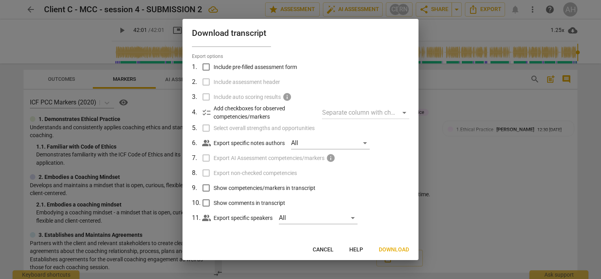
scroll to position [20, 0]
click at [396, 248] on span "Download" at bounding box center [394, 250] width 30 height 8
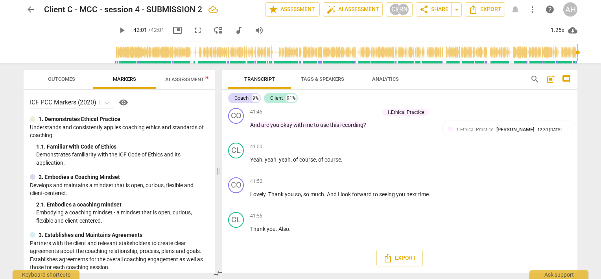
click at [364, 23] on div "play_arrow 42:01 / 42:01 picture_in_picture fullscreen move_down audiotrack vol…" at bounding box center [345, 30] width 466 height 22
click at [458, 8] on span "arrow_drop_down" at bounding box center [456, 9] width 9 height 9
click at [490, 8] on span "Export" at bounding box center [485, 9] width 33 height 9
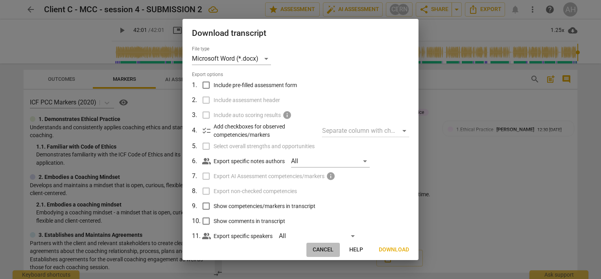
click at [324, 250] on span "Cancel" at bounding box center [323, 250] width 21 height 8
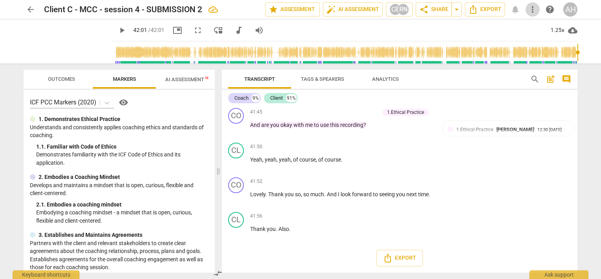
click at [532, 10] on span "more_vert" at bounding box center [532, 9] width 9 height 9
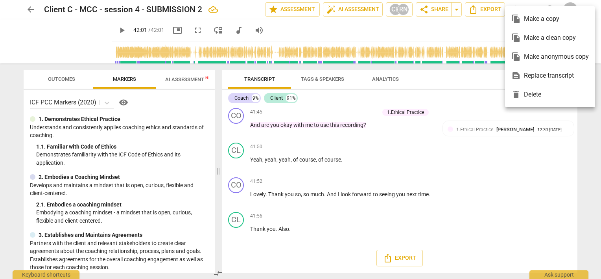
click at [447, 31] on div at bounding box center [300, 139] width 601 height 279
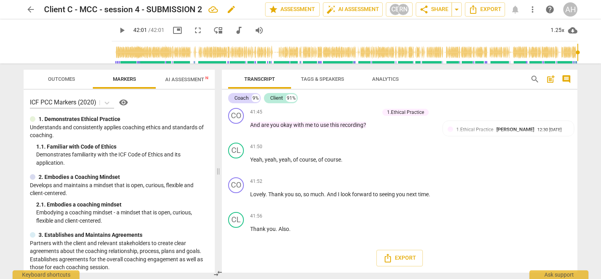
type input "2521"
